Goal: Information Seeking & Learning: Learn about a topic

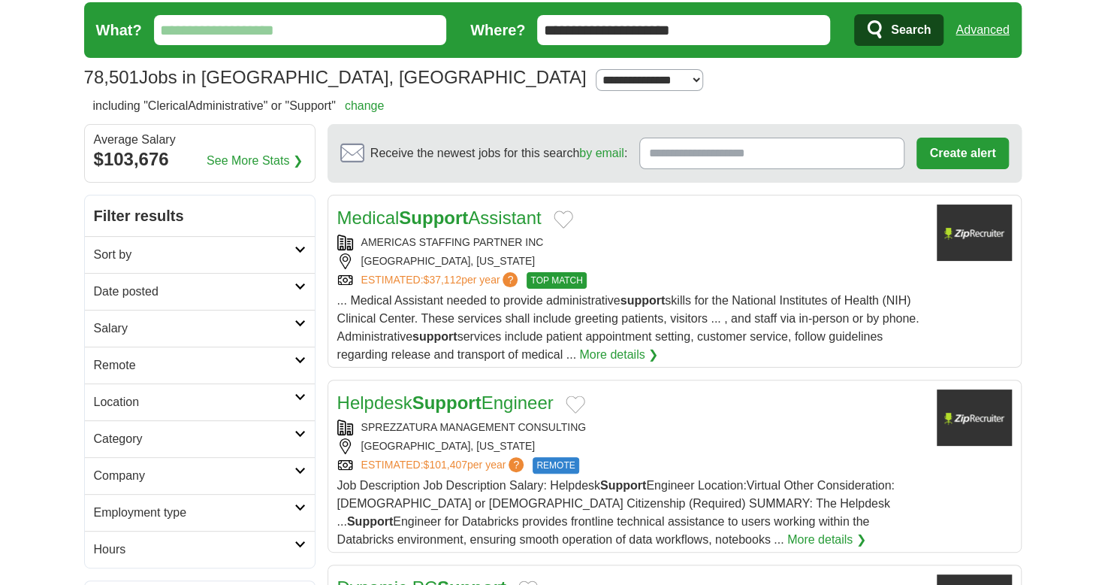
scroll to position [225, 0]
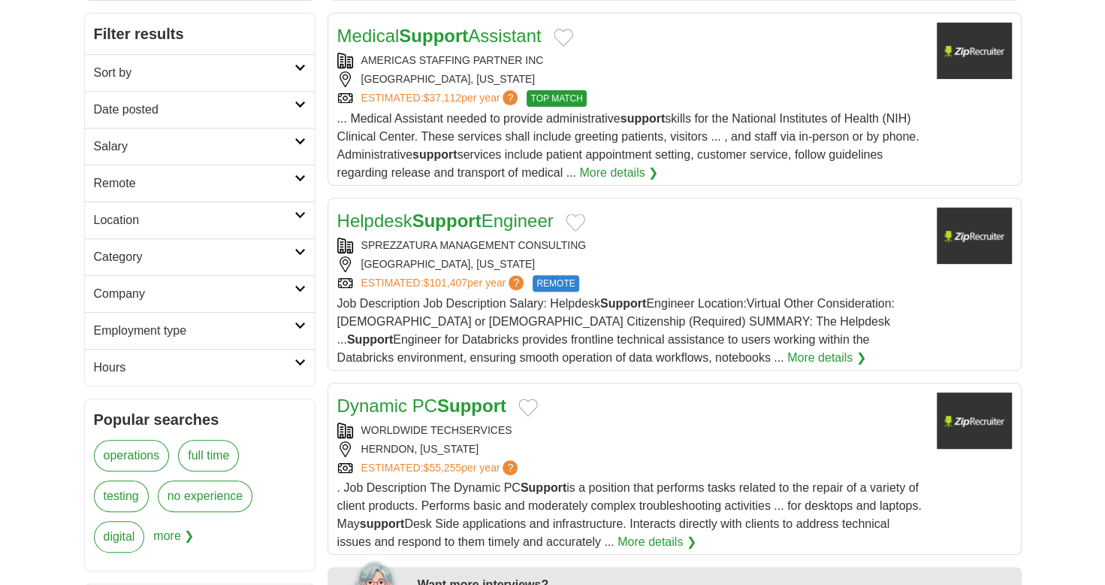
click at [302, 64] on icon at bounding box center [300, 68] width 11 height 8
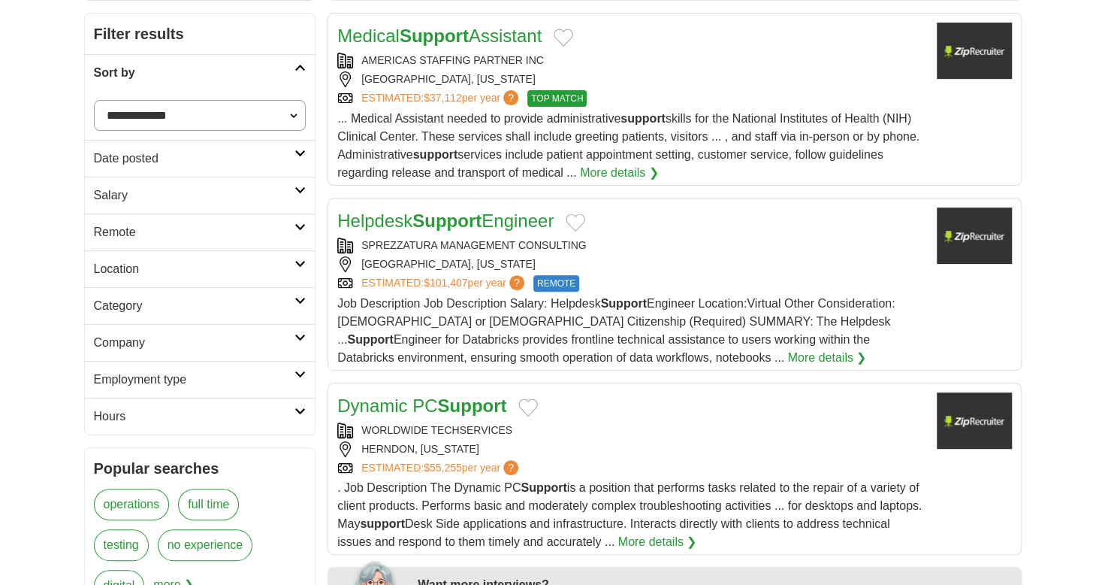
click at [298, 150] on icon at bounding box center [300, 154] width 11 height 8
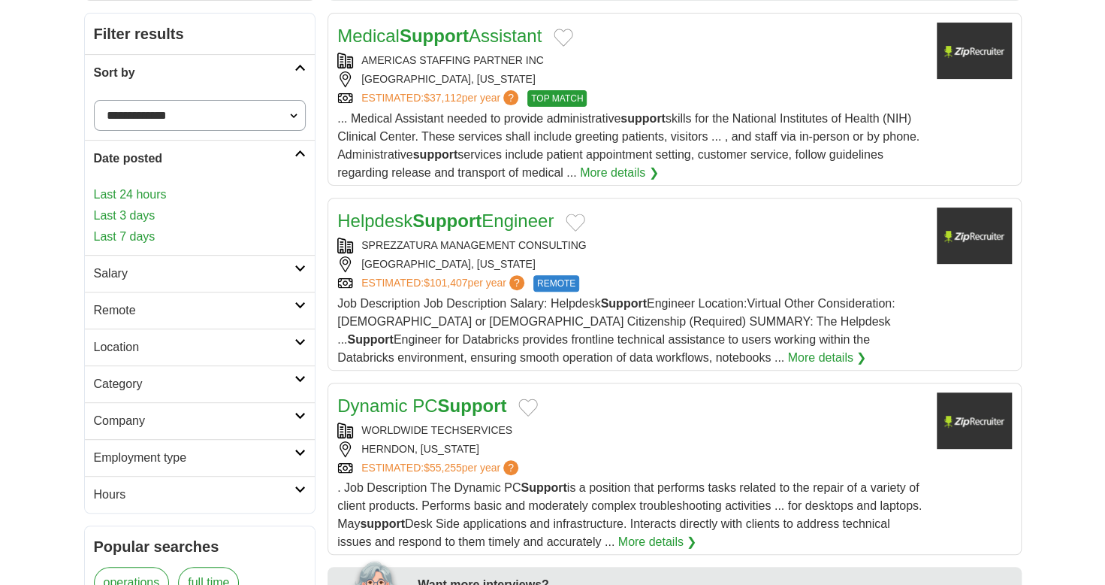
click at [165, 207] on link "Last 3 days" at bounding box center [200, 216] width 213 height 18
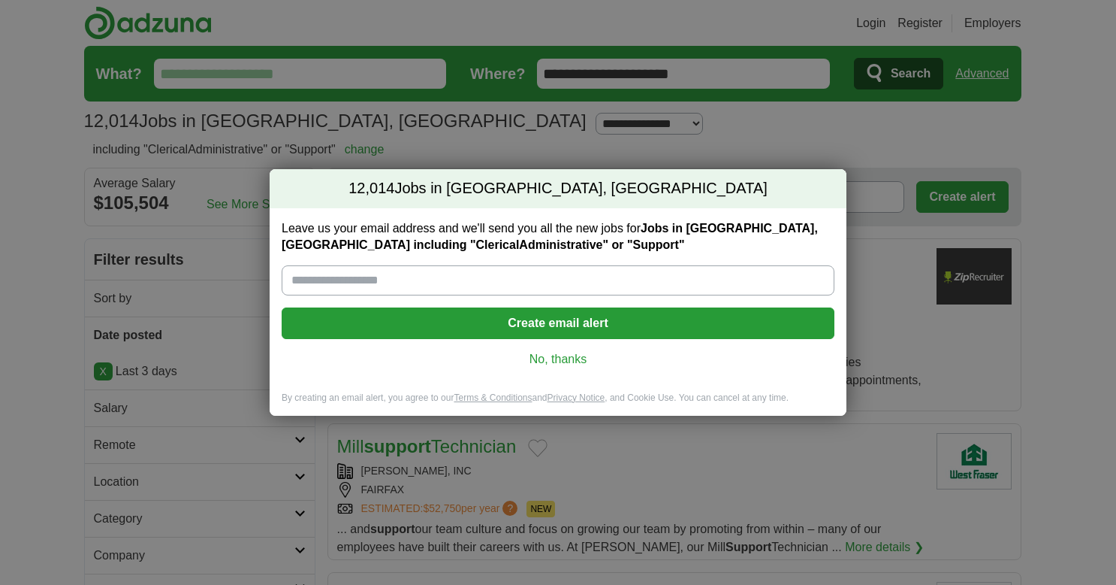
click at [575, 358] on link "No, thanks" at bounding box center [558, 359] width 529 height 17
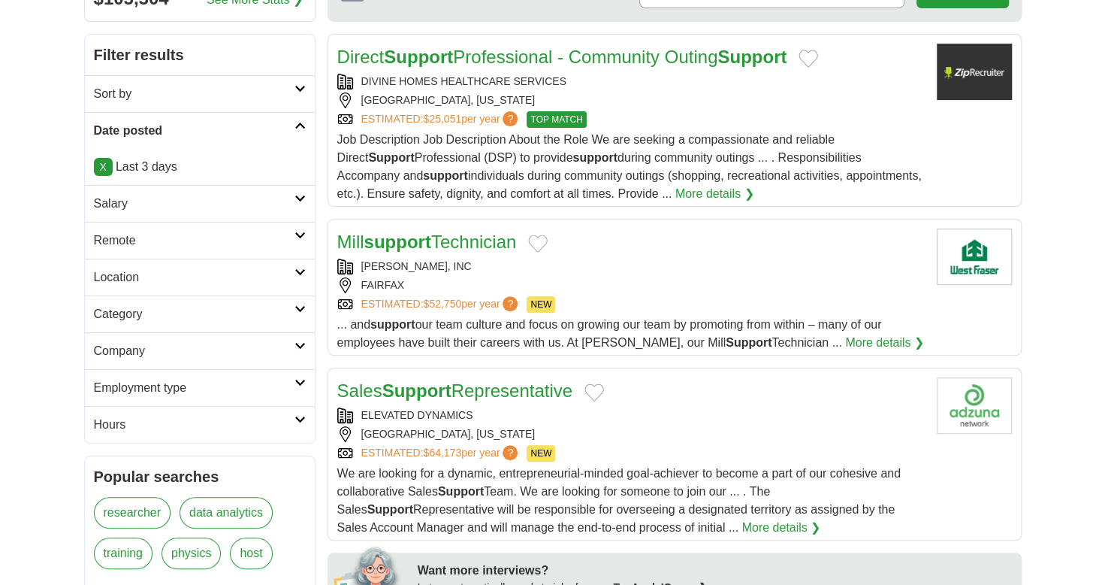
scroll to position [225, 0]
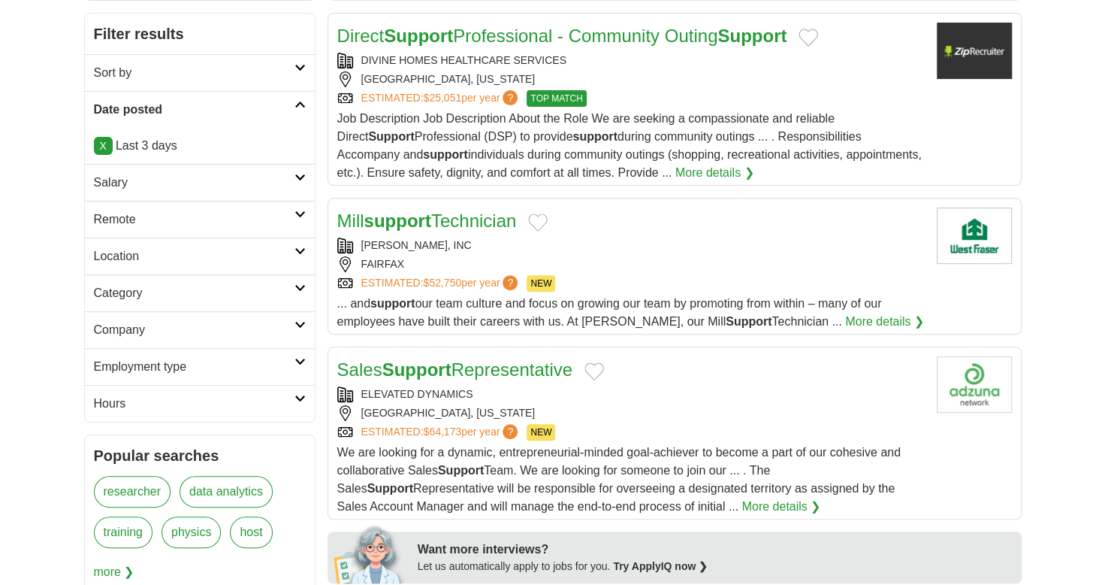
click at [305, 247] on link "Location" at bounding box center [200, 255] width 230 height 37
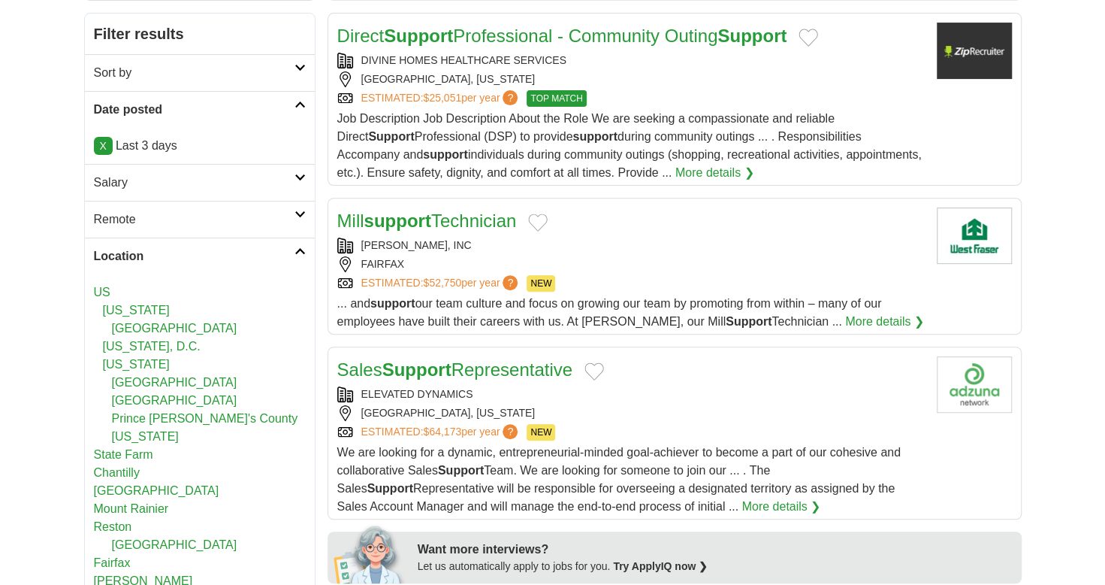
click at [305, 247] on icon at bounding box center [300, 251] width 11 height 8
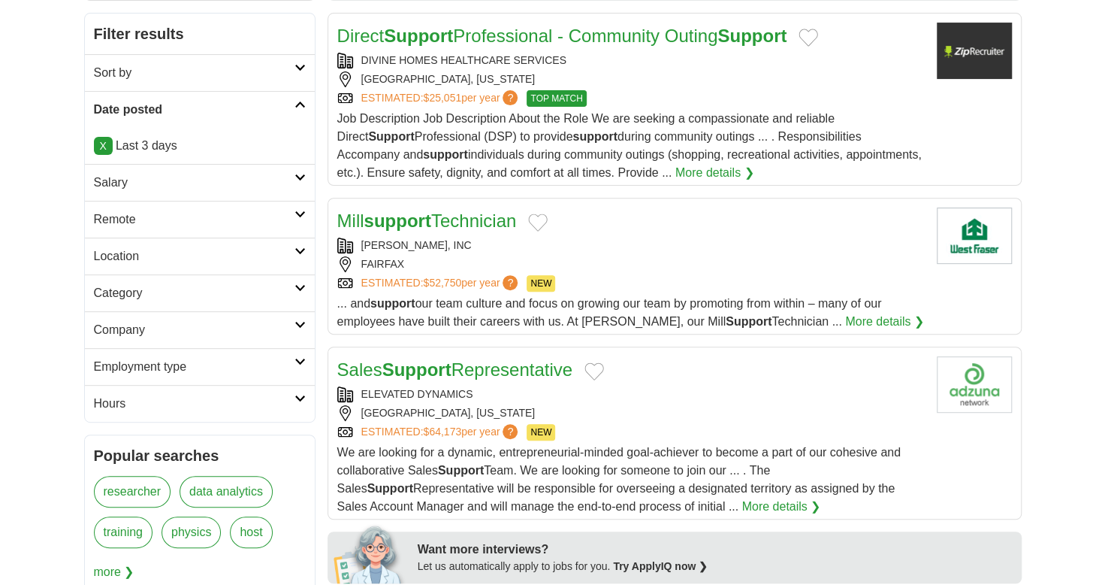
scroll to position [301, 0]
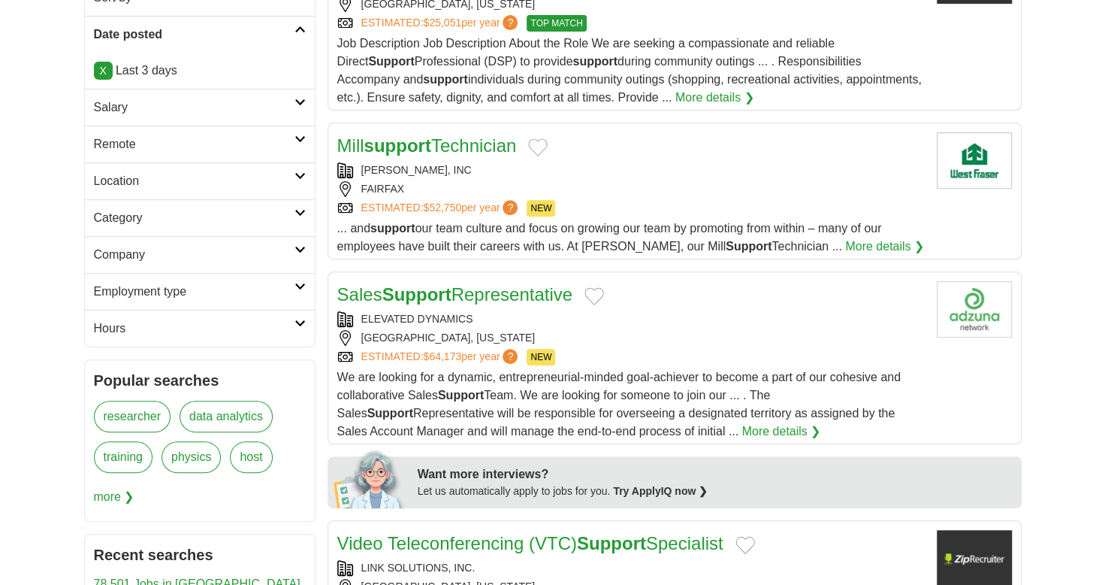
click at [301, 212] on icon at bounding box center [300, 213] width 11 height 8
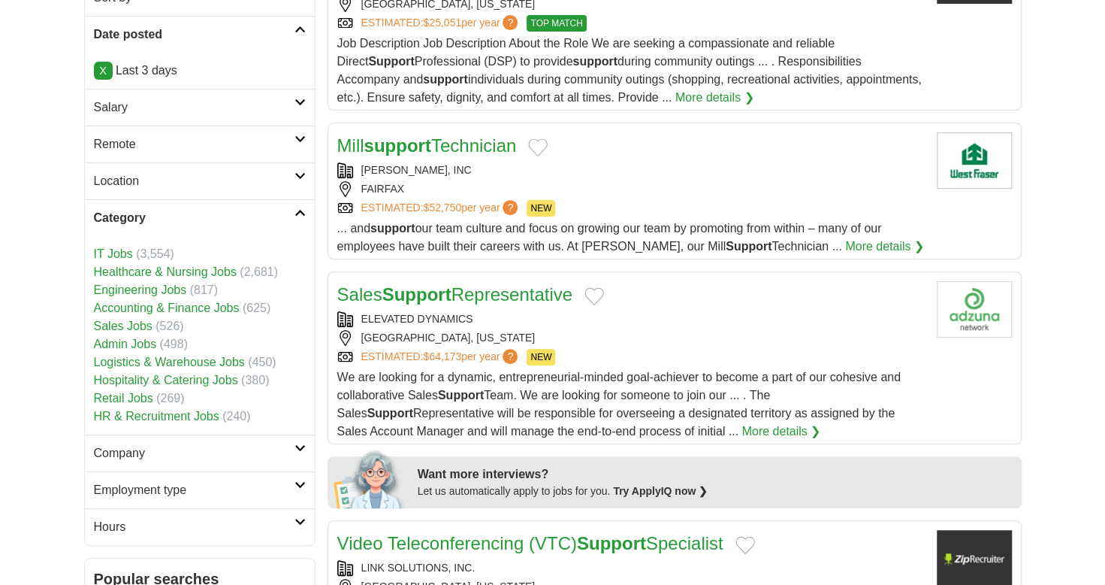
click at [111, 335] on li "Admin Jobs (498)" at bounding box center [200, 344] width 212 height 18
click at [108, 338] on link "Admin Jobs" at bounding box center [125, 343] width 63 height 13
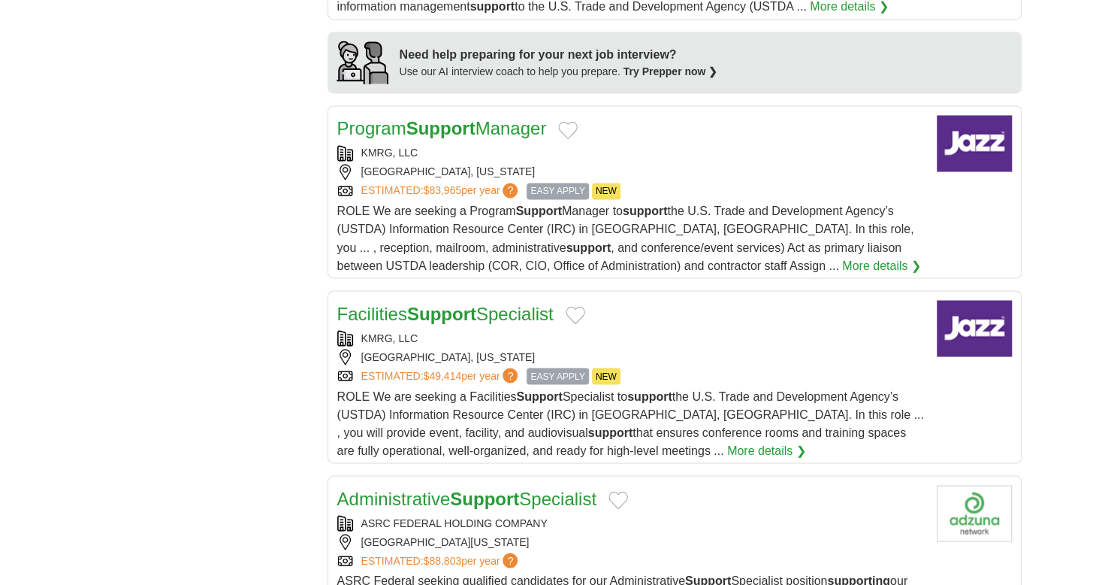
scroll to position [1427, 0]
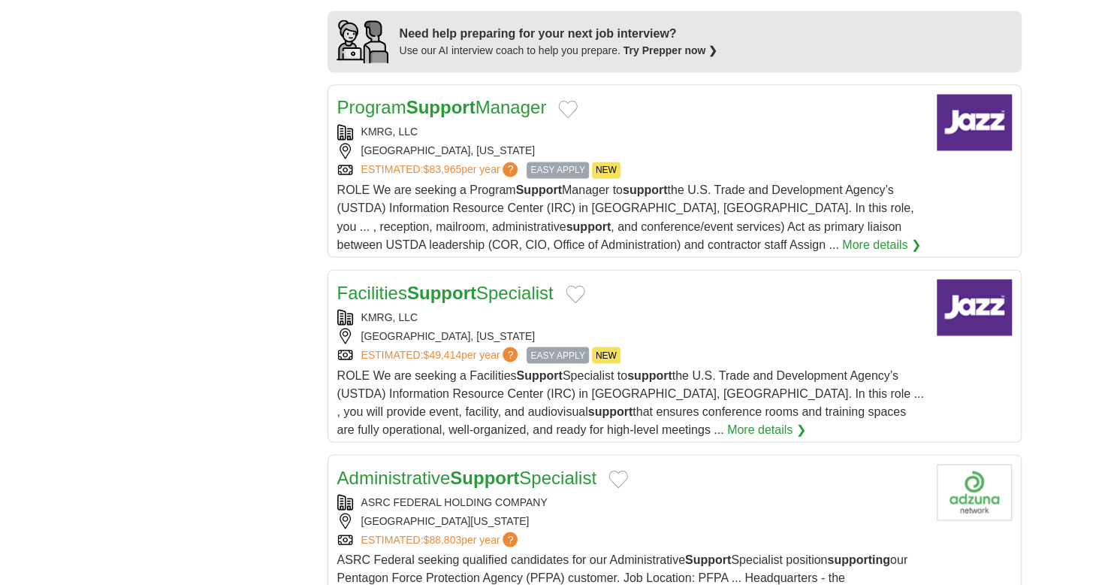
click at [552, 346] on span "EASY APPLY" at bounding box center [558, 354] width 62 height 17
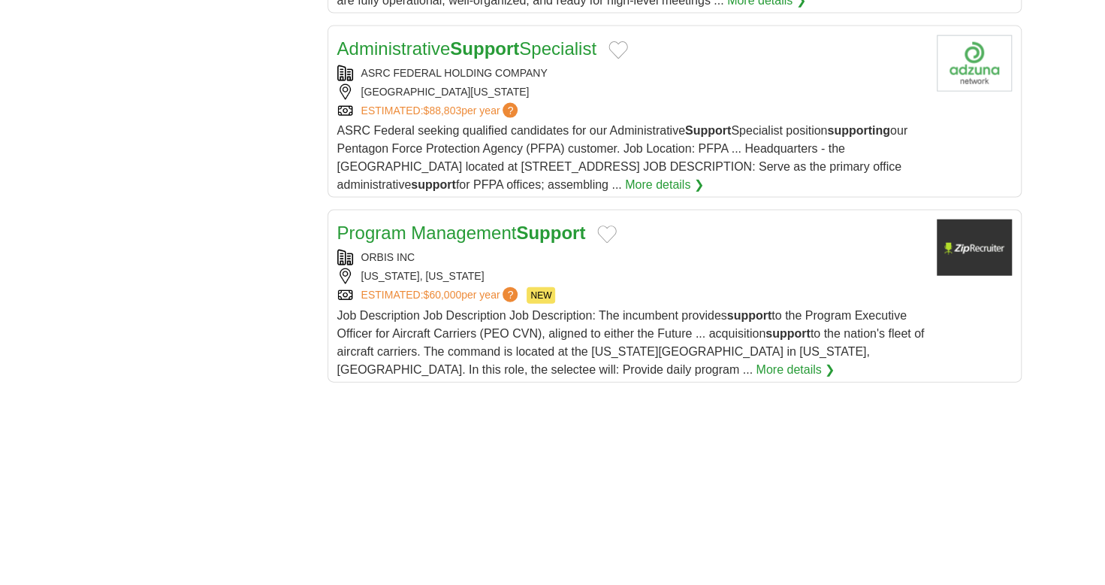
scroll to position [1878, 0]
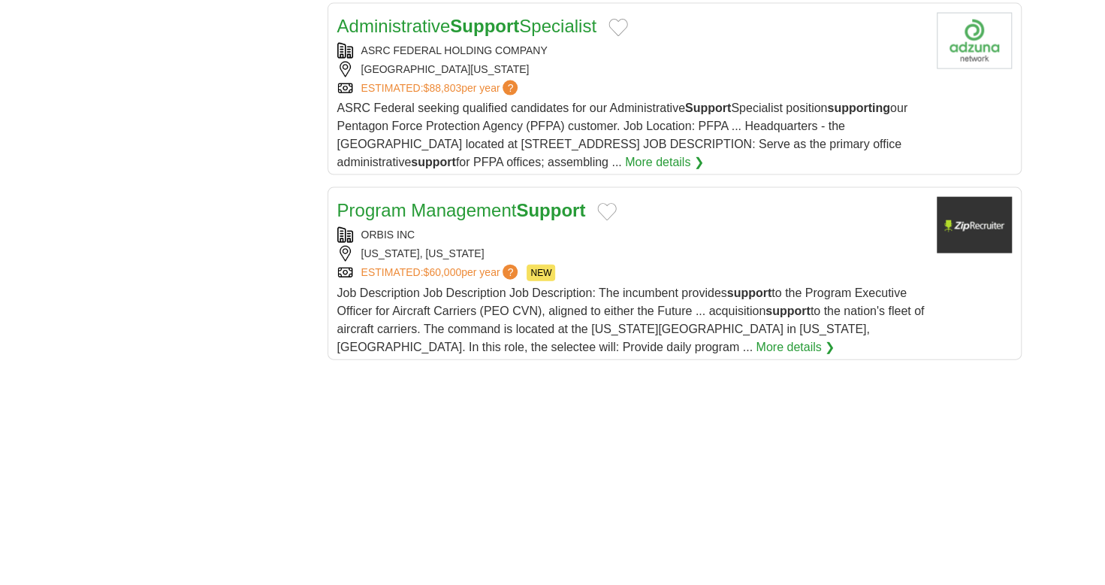
click at [403, 200] on link "Program Management Support" at bounding box center [461, 210] width 249 height 20
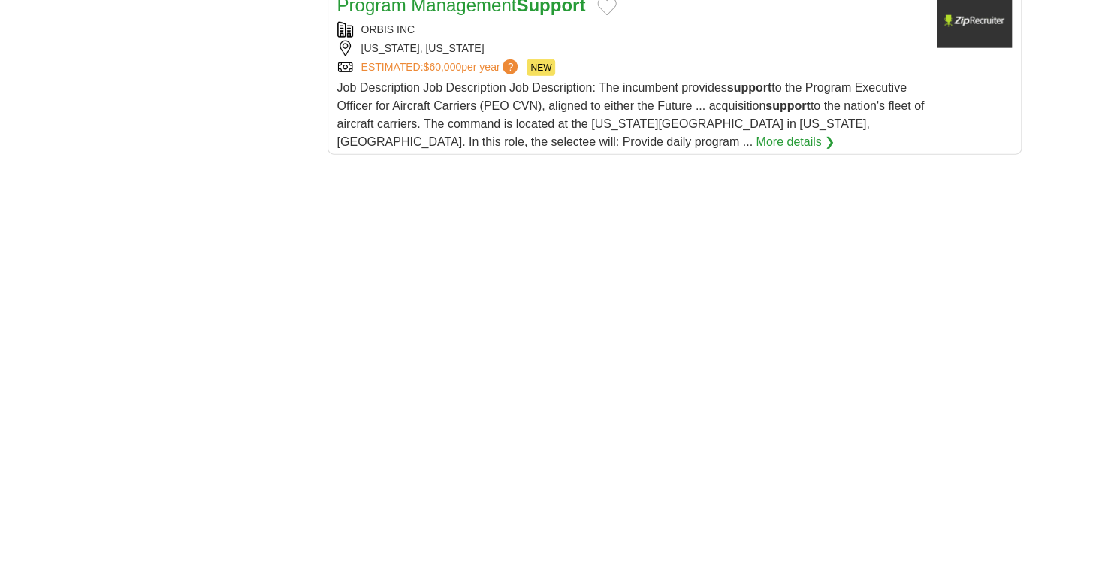
scroll to position [2179, 0]
